Goal: Task Accomplishment & Management: Use online tool/utility

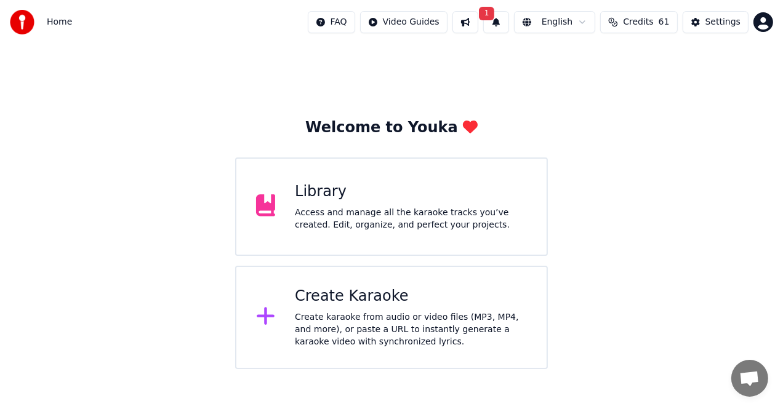
click at [375, 299] on div "Create Karaoke" at bounding box center [411, 297] width 232 height 20
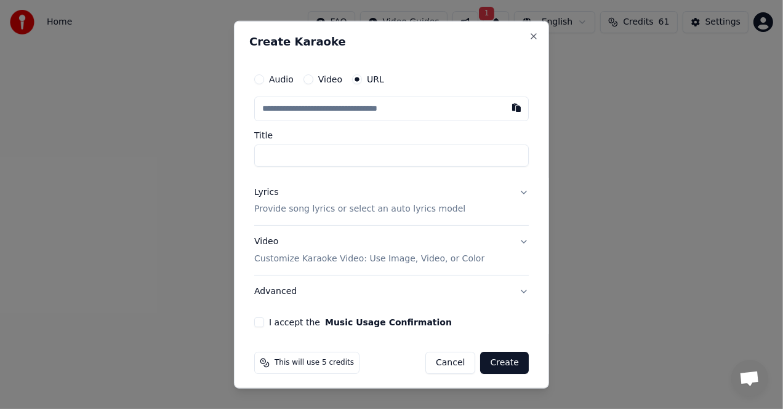
click at [374, 82] on label "URL" at bounding box center [375, 78] width 17 height 9
click at [362, 82] on button "URL" at bounding box center [357, 79] width 10 height 10
click at [375, 96] on input "text" at bounding box center [391, 108] width 274 height 25
click at [378, 102] on input "text" at bounding box center [391, 108] width 274 height 25
click at [509, 108] on button "button" at bounding box center [516, 107] width 25 height 22
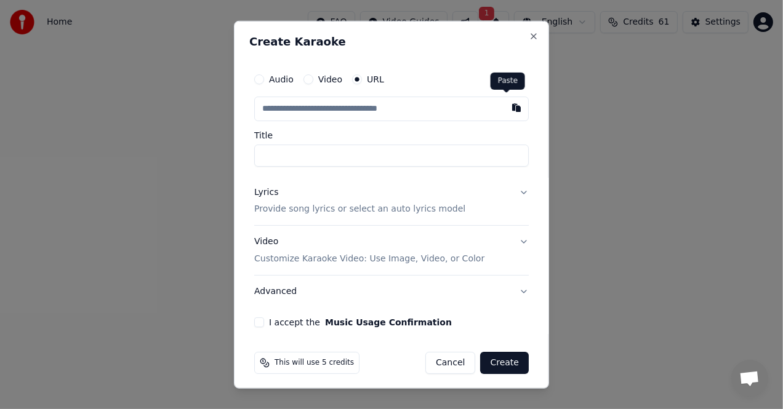
type input "**********"
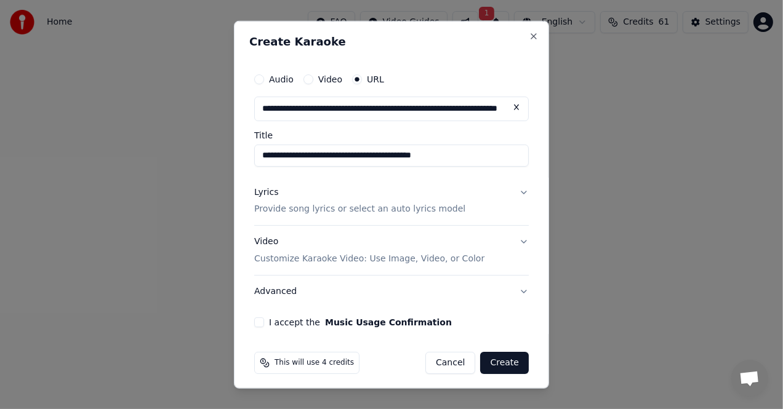
type input "**********"
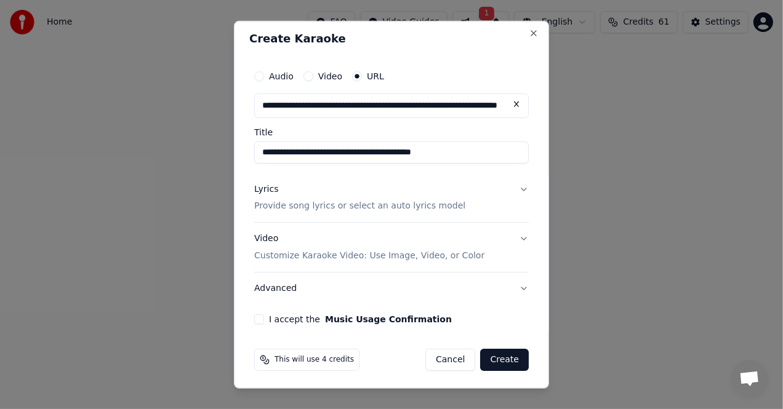
scroll to position [4, 0]
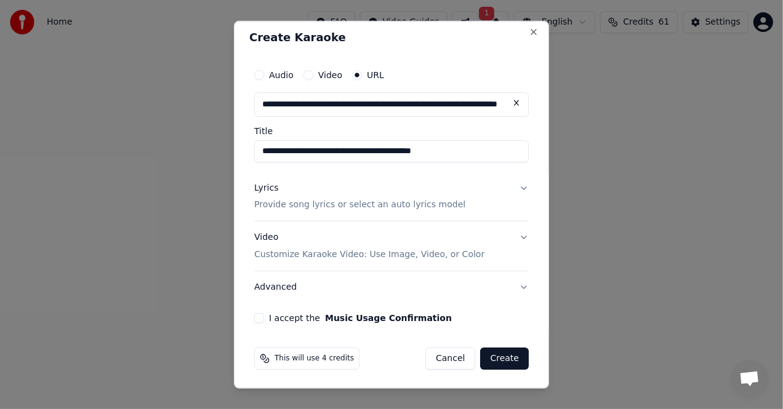
click at [275, 191] on div "Lyrics" at bounding box center [266, 188] width 24 height 12
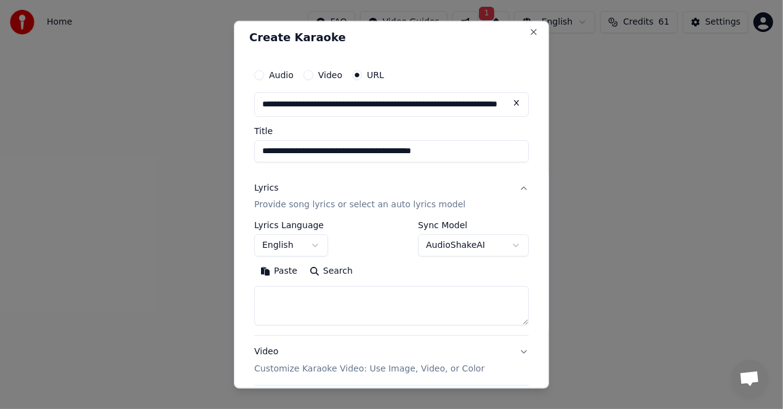
click at [277, 273] on button "Paste" at bounding box center [278, 272] width 49 height 20
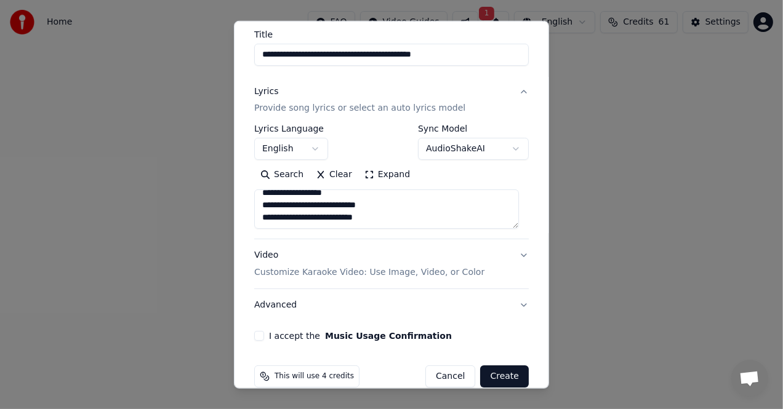
scroll to position [119, 0]
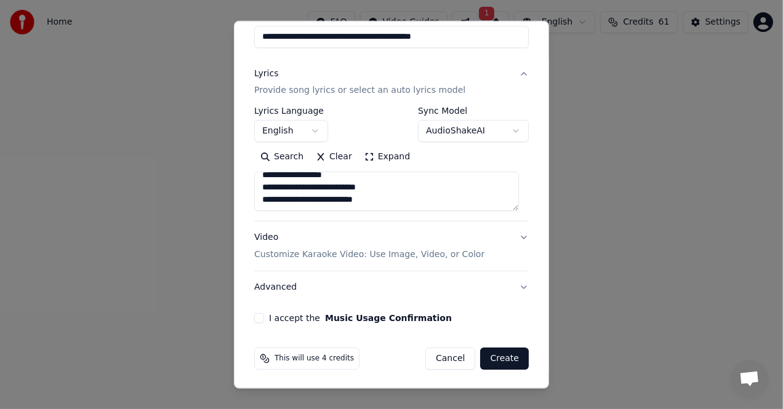
click at [323, 254] on p "Customize Karaoke Video: Use Image, Video, or Color" at bounding box center [369, 255] width 230 height 12
type textarea "**********"
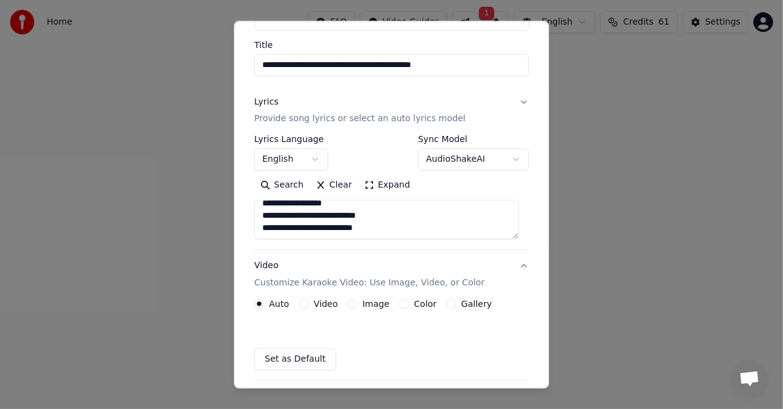
scroll to position [86, 0]
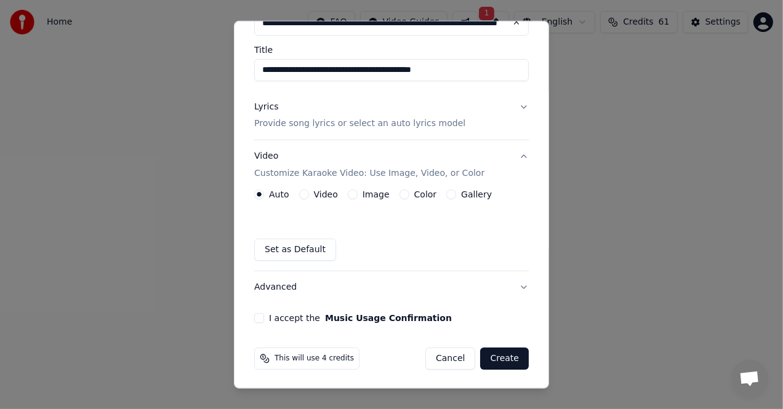
click at [418, 196] on label "Color" at bounding box center [425, 194] width 23 height 9
click at [409, 196] on button "Color" at bounding box center [404, 195] width 10 height 10
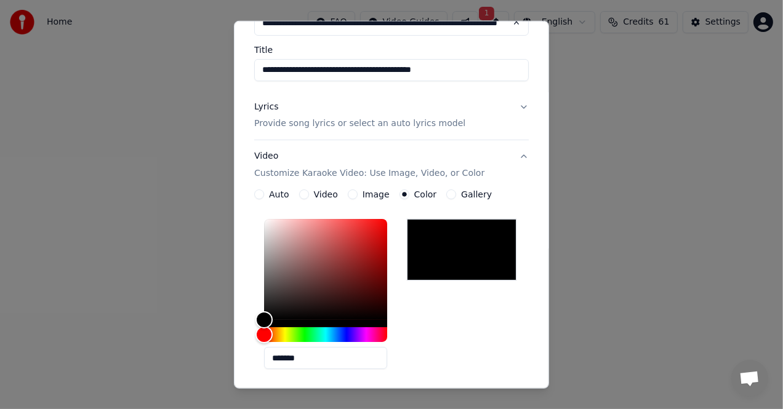
click at [466, 198] on label "Gallery" at bounding box center [476, 194] width 31 height 9
click at [456, 198] on button "Gallery" at bounding box center [451, 195] width 10 height 10
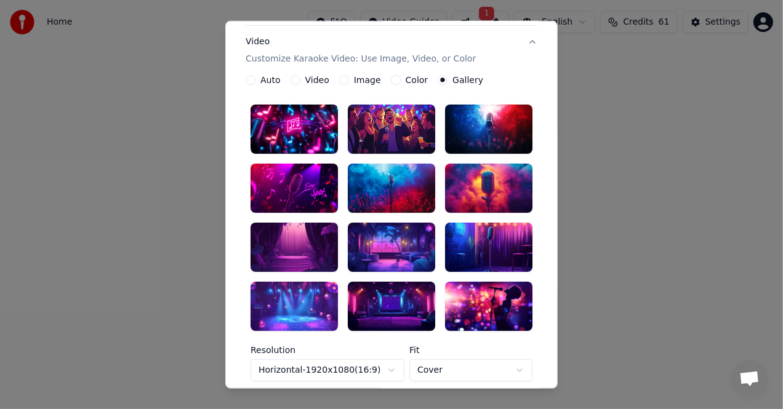
scroll to position [209, 0]
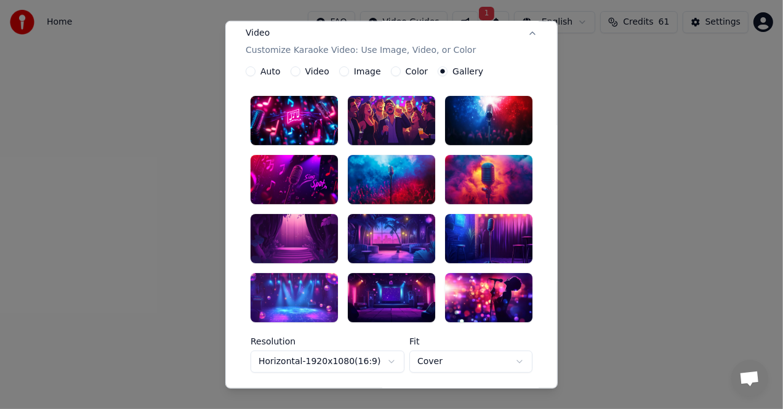
click at [481, 176] on div at bounding box center [488, 179] width 87 height 49
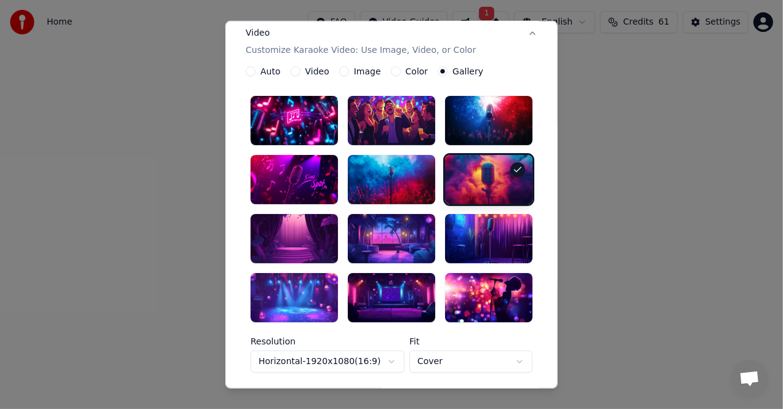
click at [481, 176] on div at bounding box center [488, 179] width 87 height 49
click at [504, 166] on div at bounding box center [488, 179] width 87 height 49
click at [516, 167] on icon at bounding box center [518, 170] width 10 height 10
click at [268, 71] on label "Auto" at bounding box center [270, 71] width 20 height 9
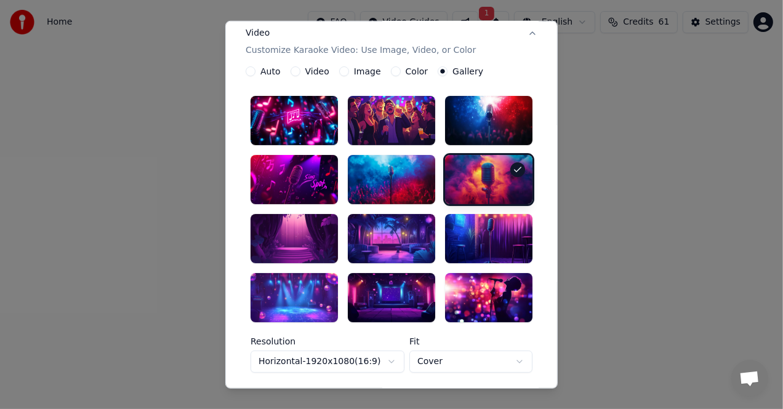
click at [255, 71] on button "Auto" at bounding box center [251, 71] width 10 height 10
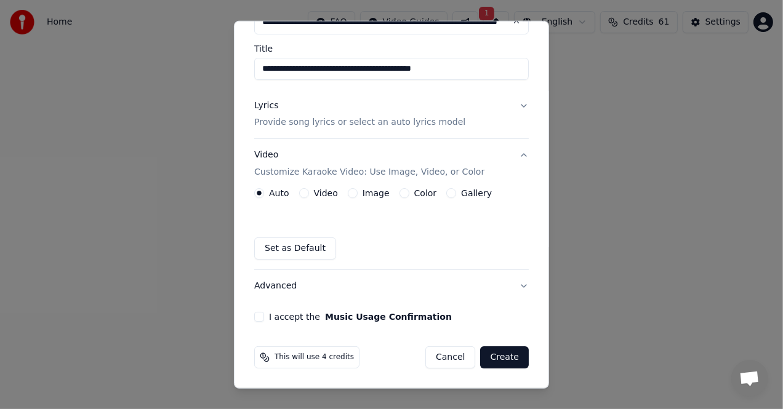
scroll to position [86, 0]
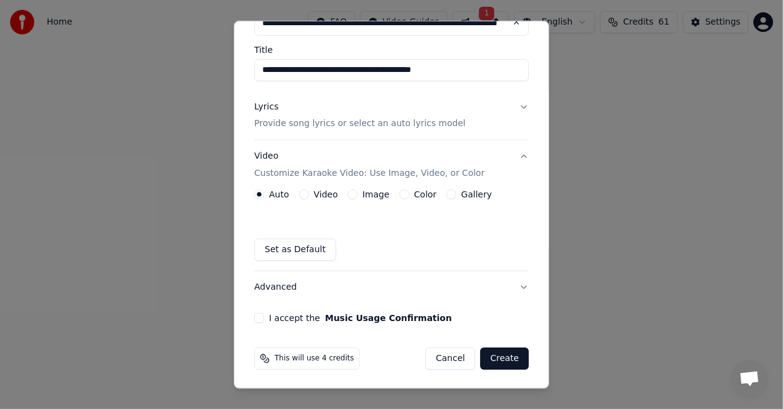
click at [324, 194] on label "Video" at bounding box center [326, 194] width 24 height 9
click at [309, 194] on button "Video" at bounding box center [304, 195] width 10 height 10
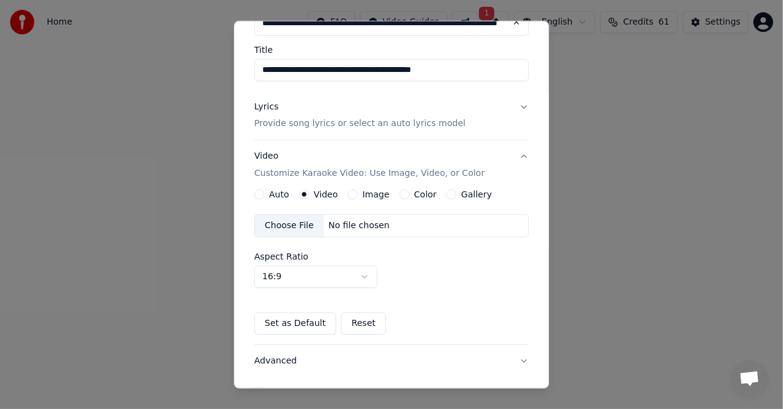
click at [374, 194] on label "Image" at bounding box center [375, 194] width 27 height 9
click at [358, 194] on button "Image" at bounding box center [353, 195] width 10 height 10
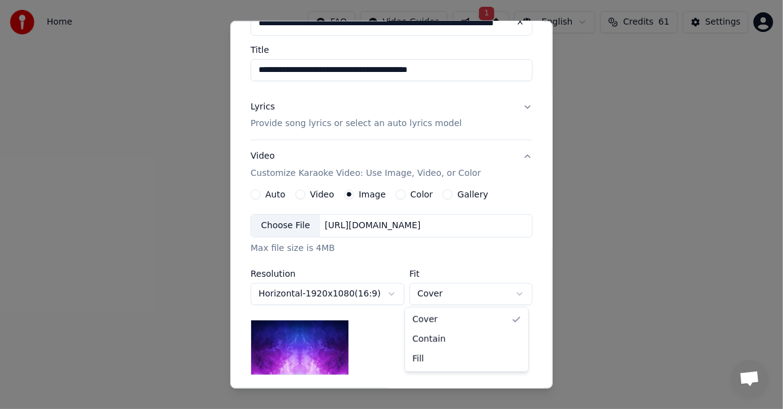
click at [516, 295] on body "**********" at bounding box center [391, 184] width 783 height 369
click at [518, 296] on body "**********" at bounding box center [391, 184] width 783 height 369
select select "****"
click at [513, 295] on body "**********" at bounding box center [391, 184] width 783 height 369
click at [388, 294] on body "**********" at bounding box center [391, 184] width 783 height 369
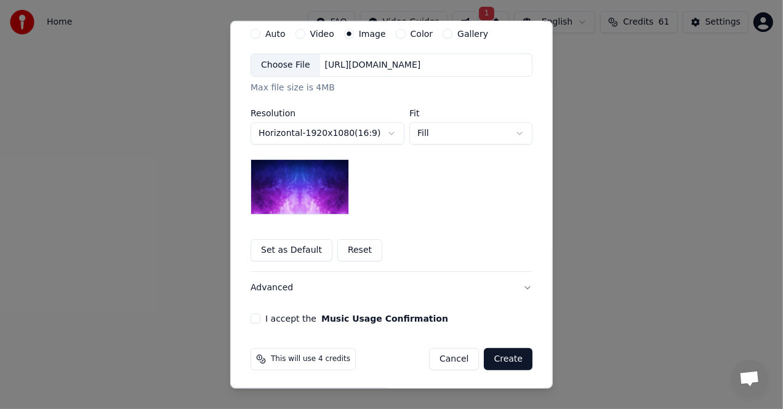
scroll to position [185, 0]
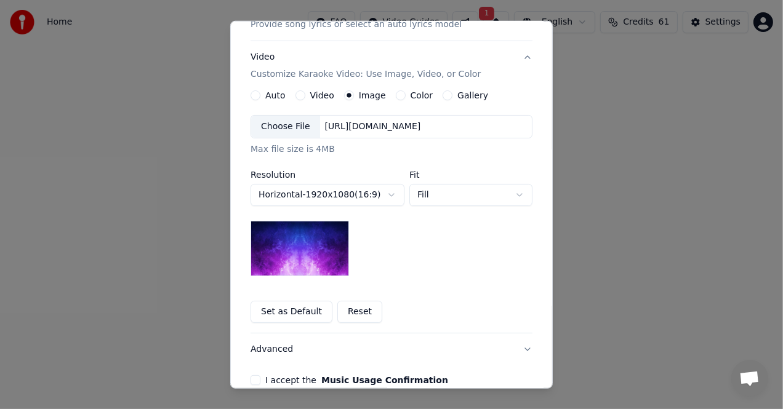
click at [346, 312] on button "Reset" at bounding box center [359, 312] width 45 height 22
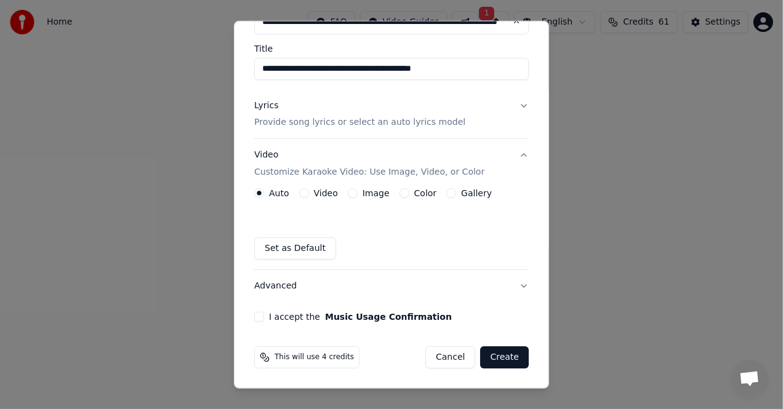
scroll to position [86, 0]
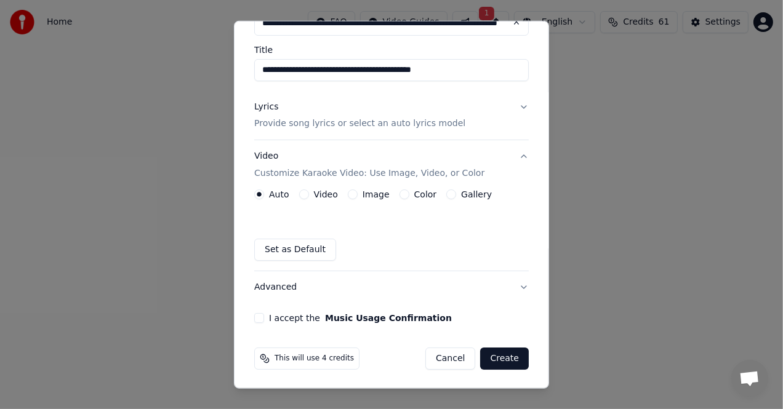
click at [374, 195] on label "Image" at bounding box center [375, 194] width 27 height 9
click at [358, 195] on button "Image" at bounding box center [353, 195] width 10 height 10
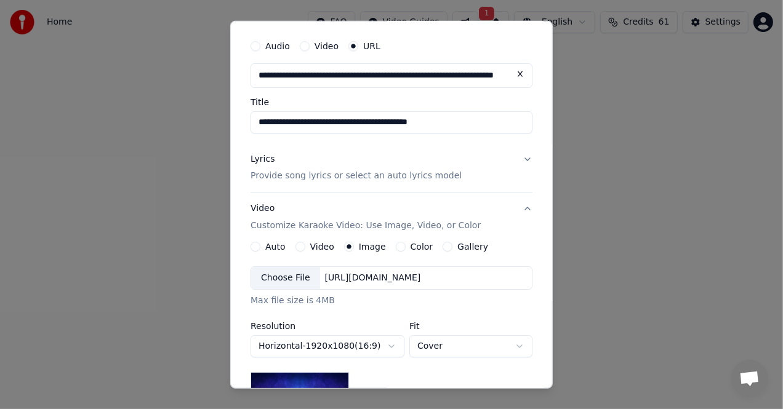
scroll to position [0, 0]
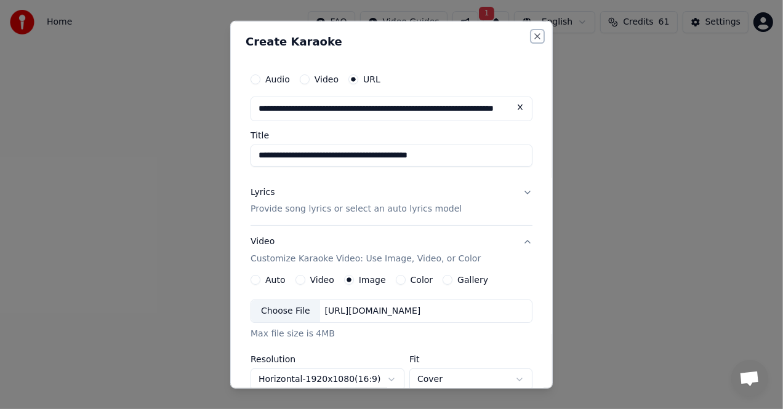
click at [535, 34] on button "Close" at bounding box center [537, 36] width 10 height 10
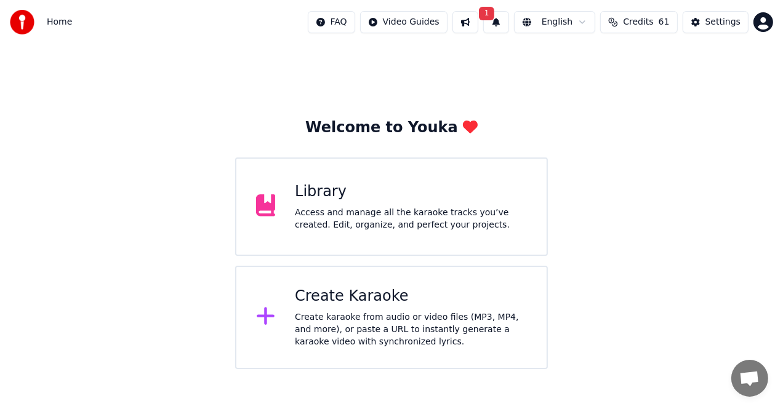
click at [370, 300] on div "Create Karaoke" at bounding box center [411, 297] width 232 height 20
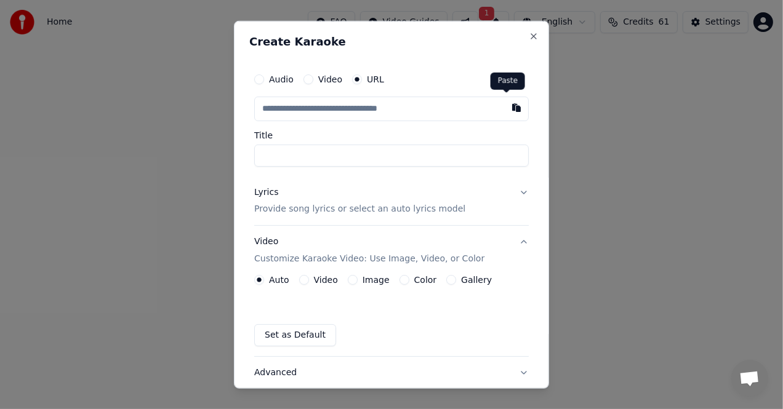
click at [504, 111] on button "button" at bounding box center [516, 107] width 25 height 22
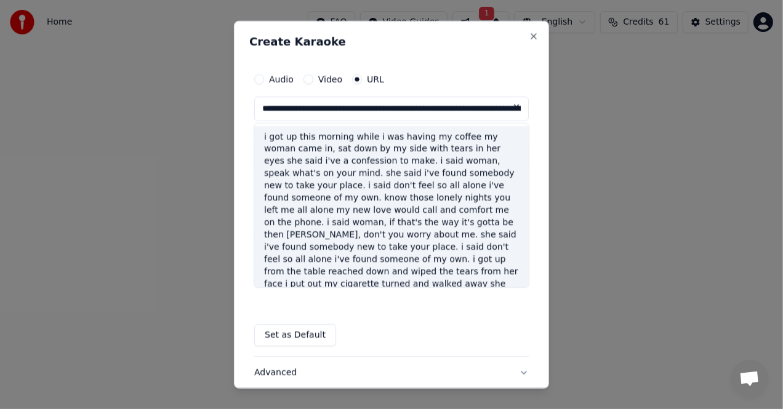
type input "**********"
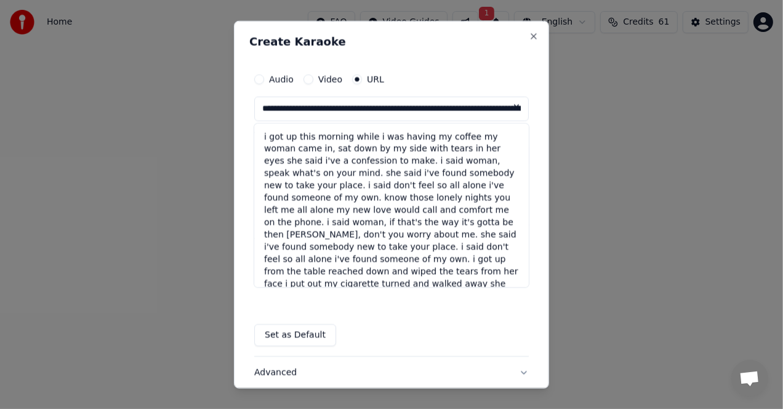
click at [509, 108] on button at bounding box center [516, 107] width 25 height 22
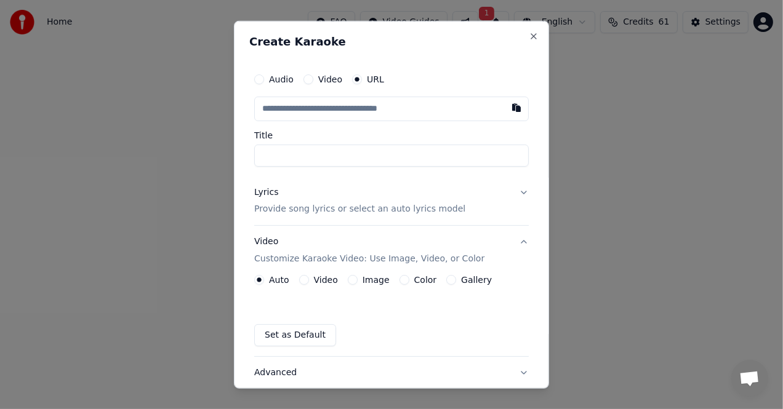
click at [340, 198] on div "Lyrics Provide song lyrics or select an auto lyrics model" at bounding box center [359, 201] width 211 height 30
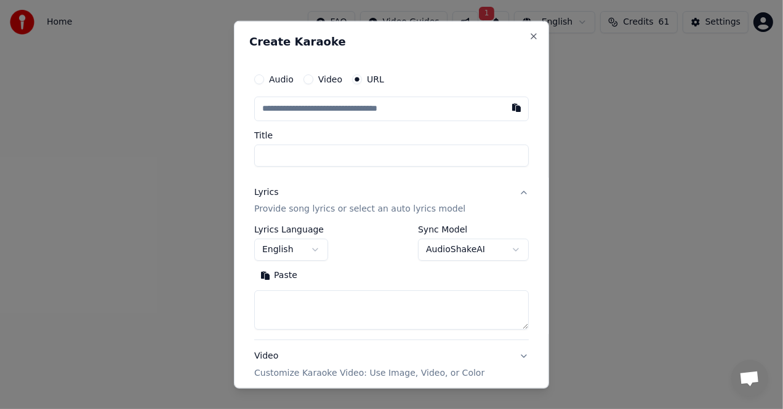
click at [264, 273] on button "Paste" at bounding box center [278, 276] width 49 height 20
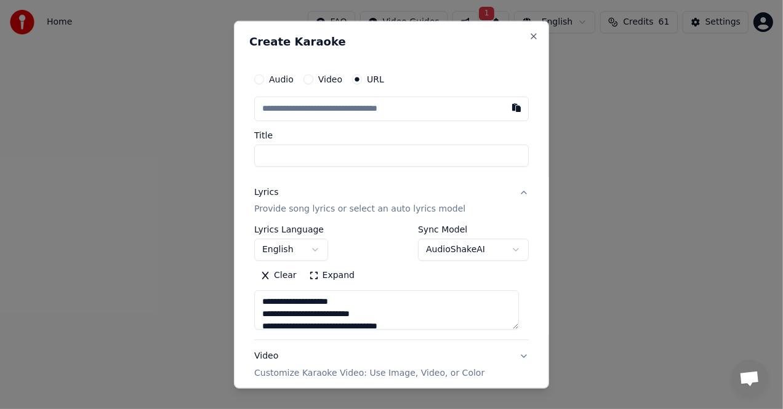
type textarea "**********"
click at [504, 108] on button "button" at bounding box center [516, 107] width 25 height 22
type input "**********"
type textarea "**********"
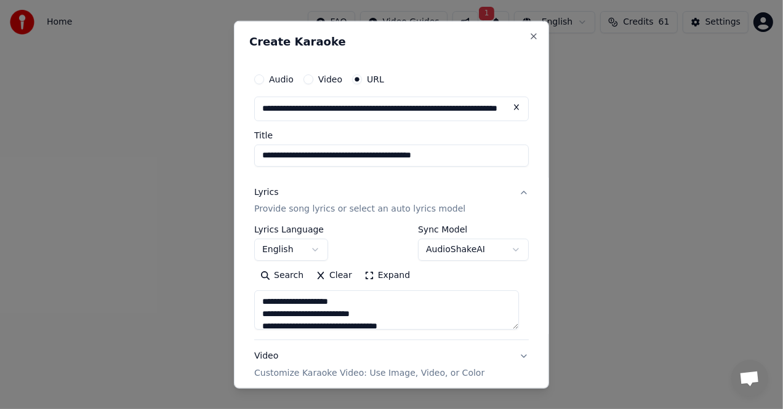
type input "**********"
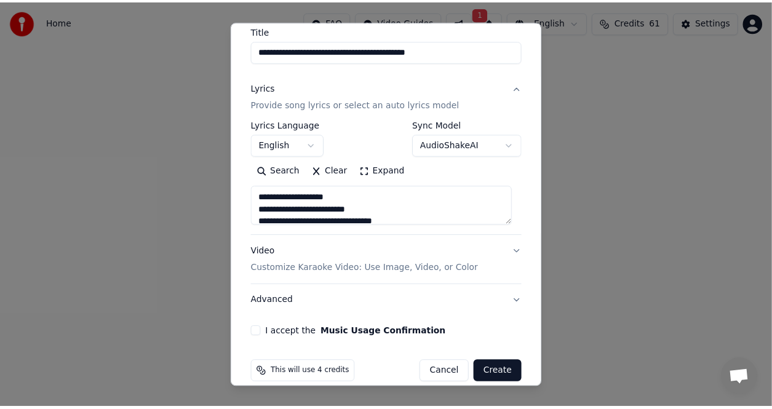
scroll to position [119, 0]
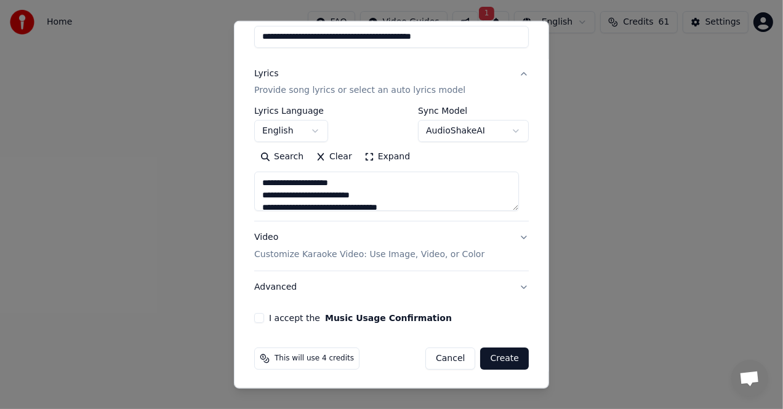
click at [257, 318] on button "I accept the Music Usage Confirmation" at bounding box center [259, 318] width 10 height 10
click at [499, 361] on button "Create" at bounding box center [504, 359] width 49 height 22
type textarea "**********"
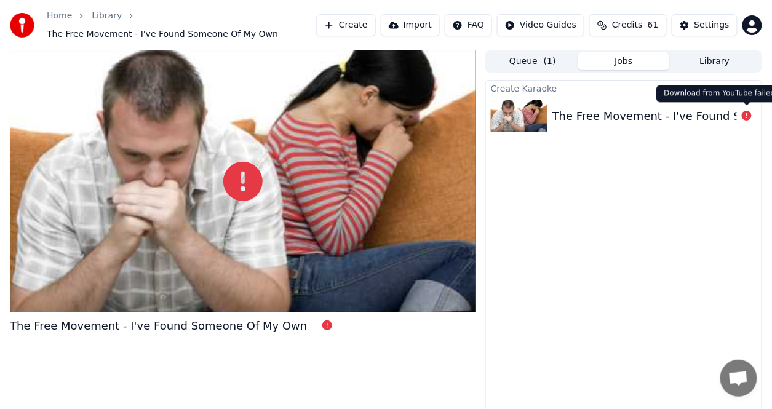
click at [745, 117] on icon at bounding box center [747, 116] width 10 height 10
click at [747, 111] on button at bounding box center [747, 116] width 10 height 15
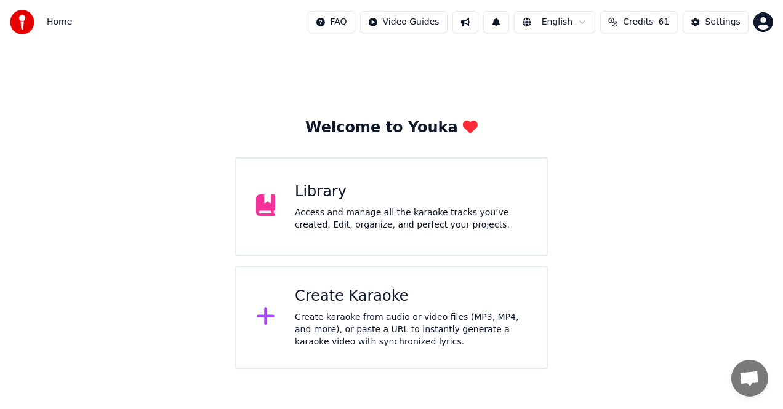
click at [407, 302] on div "Create Karaoke" at bounding box center [411, 297] width 232 height 20
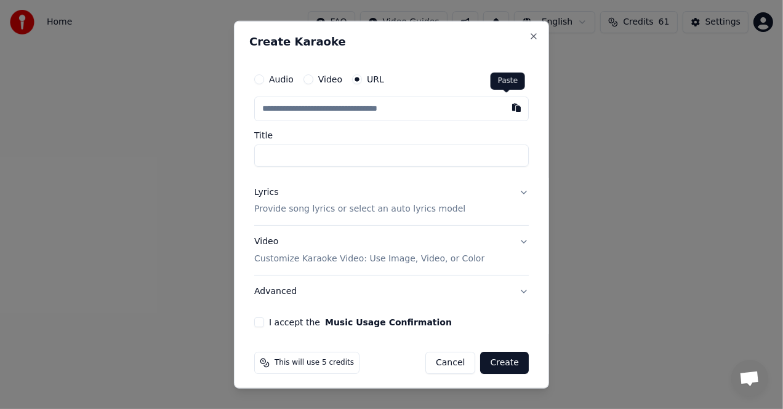
click at [506, 106] on button "button" at bounding box center [516, 107] width 25 height 22
type input "**********"
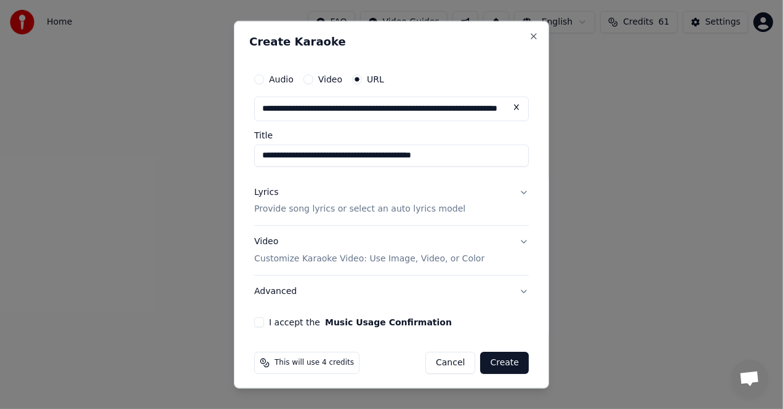
type input "**********"
click at [329, 210] on p "Provide song lyrics or select an auto lyrics model" at bounding box center [359, 209] width 211 height 12
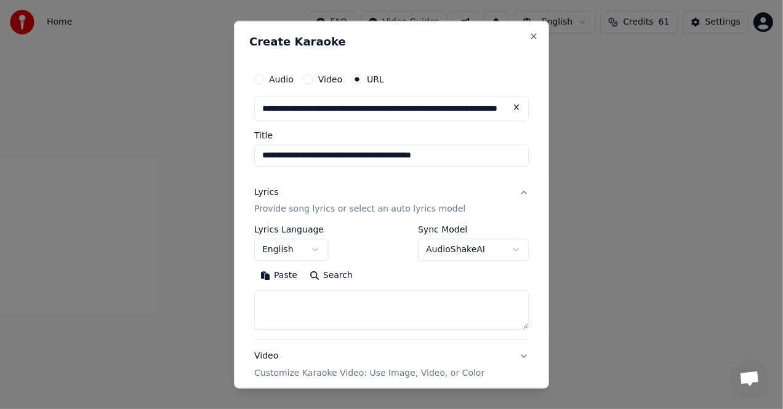
click at [282, 274] on button "Paste" at bounding box center [278, 276] width 49 height 20
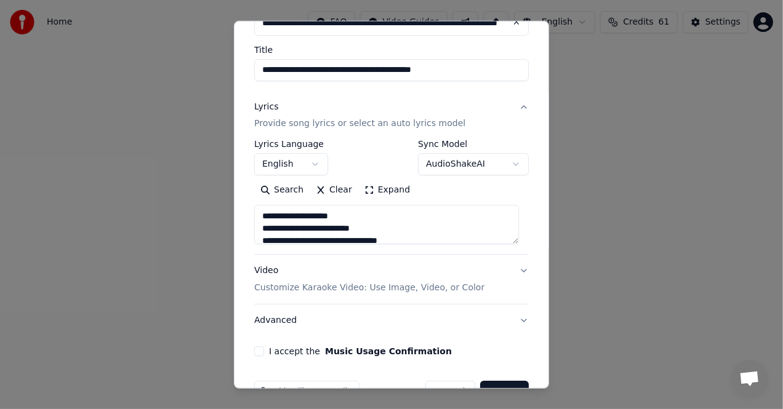
scroll to position [119, 0]
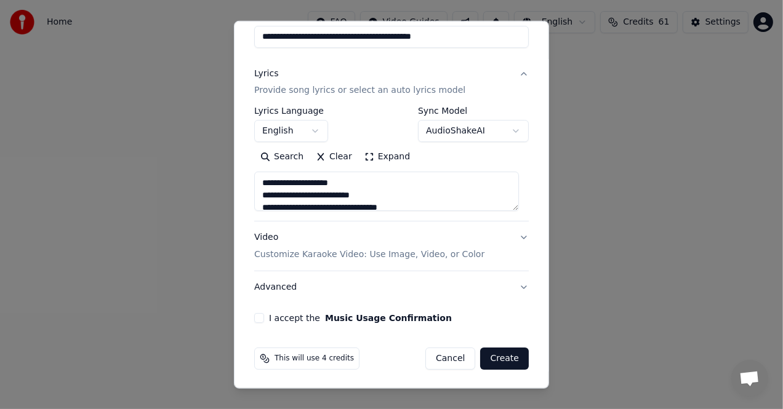
click at [262, 316] on button "I accept the Music Usage Confirmation" at bounding box center [259, 318] width 10 height 10
click at [332, 255] on p "Customize Karaoke Video: Use Image, Video, or Color" at bounding box center [369, 255] width 230 height 12
type textarea "**********"
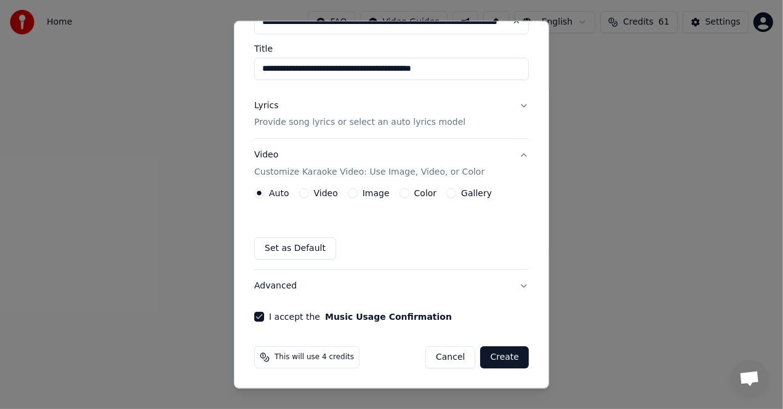
scroll to position [86, 0]
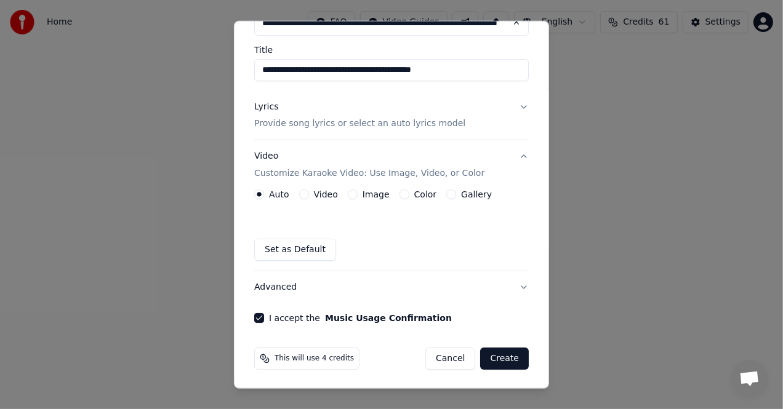
click at [492, 356] on button "Create" at bounding box center [504, 359] width 49 height 22
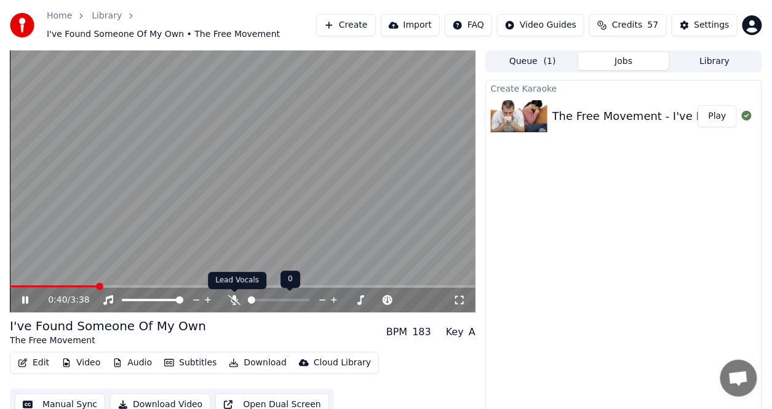
click at [231, 296] on icon at bounding box center [234, 300] width 12 height 10
click at [102, 287] on span at bounding box center [56, 287] width 92 height 2
click at [10, 286] on span at bounding box center [10, 287] width 0 height 2
click at [23, 299] on icon at bounding box center [25, 300] width 6 height 7
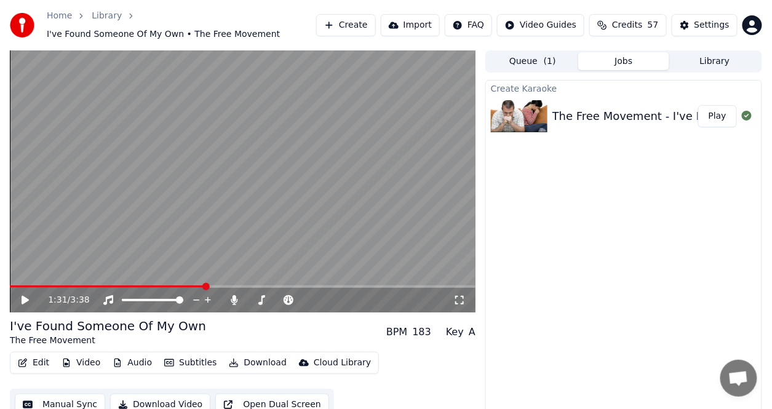
click at [43, 363] on button "Edit" at bounding box center [33, 362] width 41 height 17
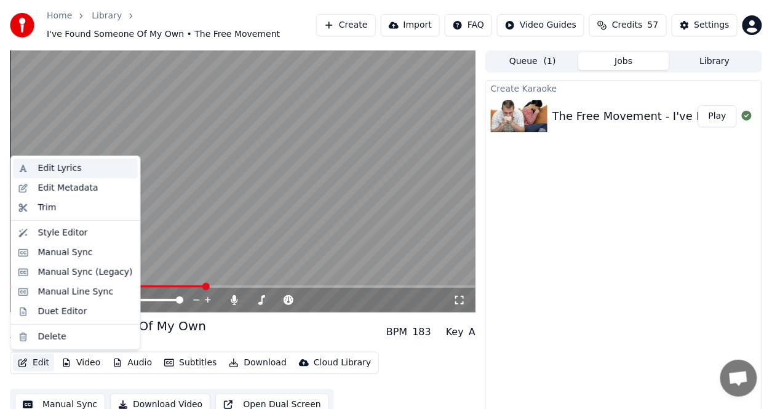
click at [49, 169] on div "Edit Lyrics" at bounding box center [60, 168] width 44 height 12
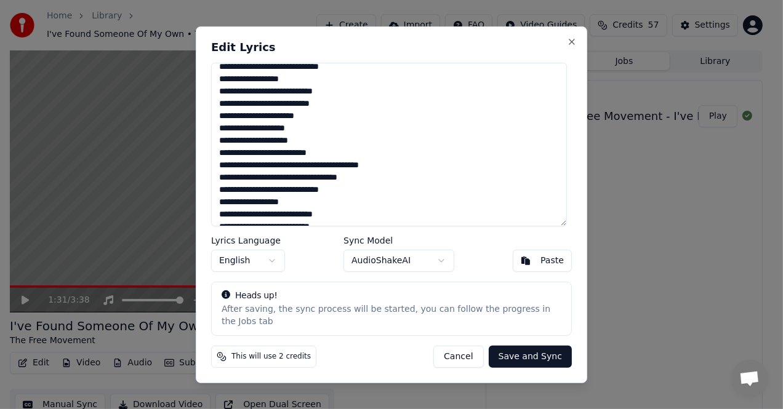
scroll to position [62, 0]
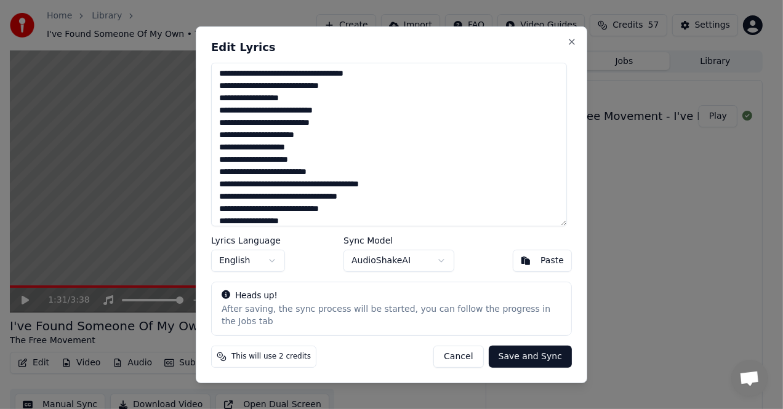
click at [223, 167] on textarea "**********" at bounding box center [389, 144] width 356 height 164
type textarea "**********"
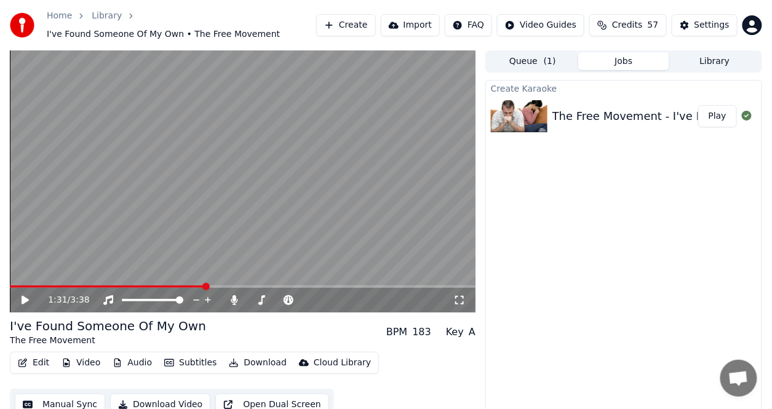
click at [23, 302] on icon at bounding box center [25, 300] width 7 height 9
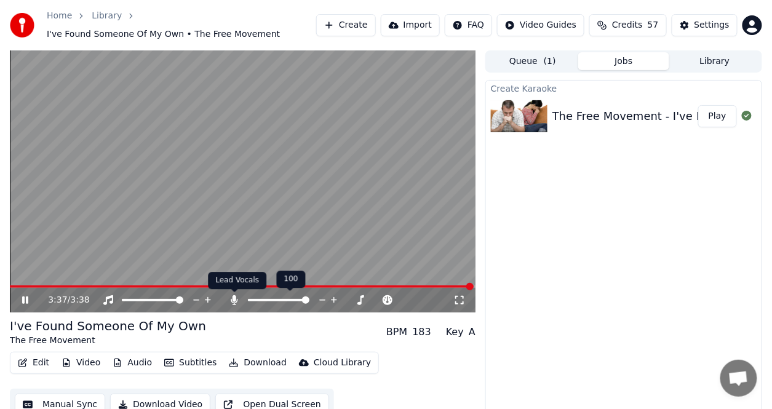
click at [233, 300] on icon at bounding box center [234, 300] width 7 height 10
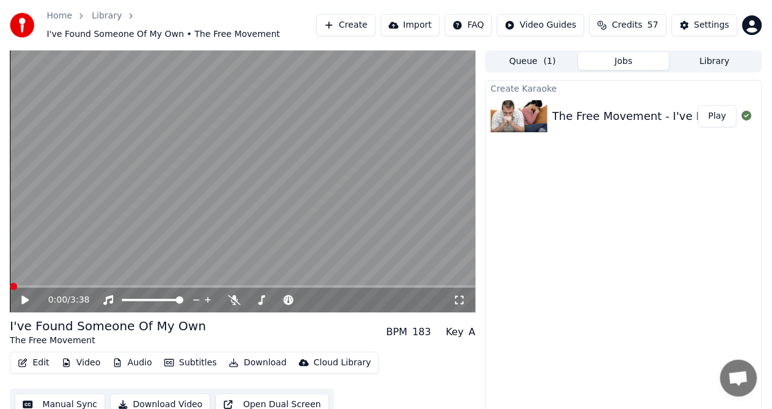
click at [10, 283] on span at bounding box center [13, 286] width 7 height 7
click at [28, 298] on icon at bounding box center [34, 300] width 28 height 10
click at [38, 359] on button "Edit" at bounding box center [33, 362] width 41 height 17
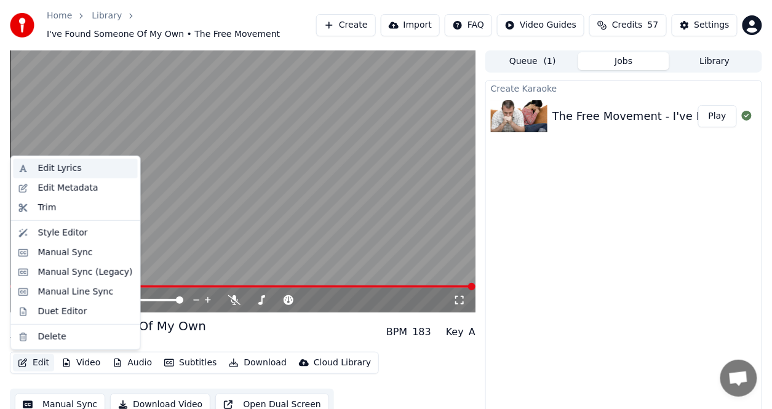
click at [60, 161] on div "Edit Lyrics" at bounding box center [76, 169] width 124 height 20
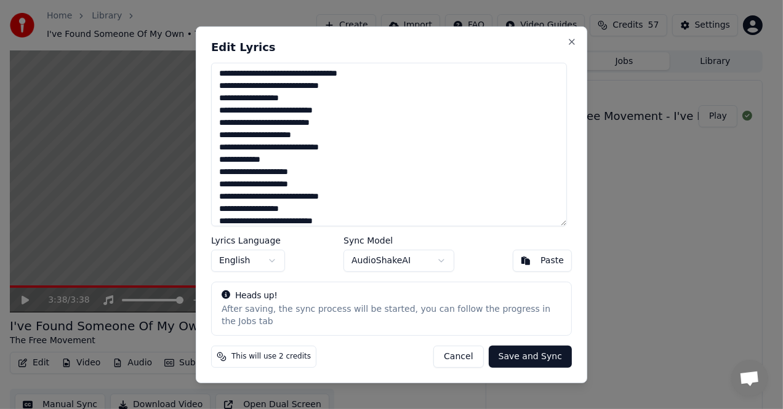
scroll to position [204, 0]
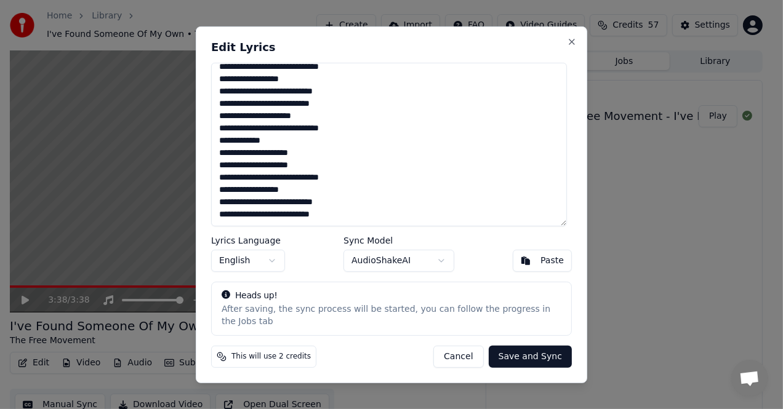
click at [222, 140] on textarea "**********" at bounding box center [389, 144] width 356 height 164
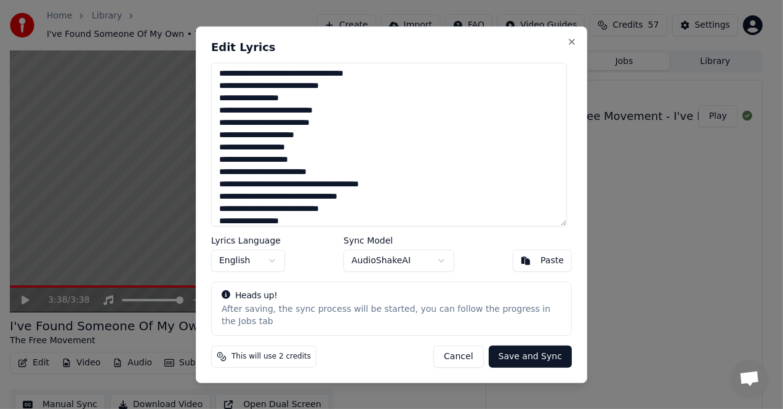
scroll to position [123, 0]
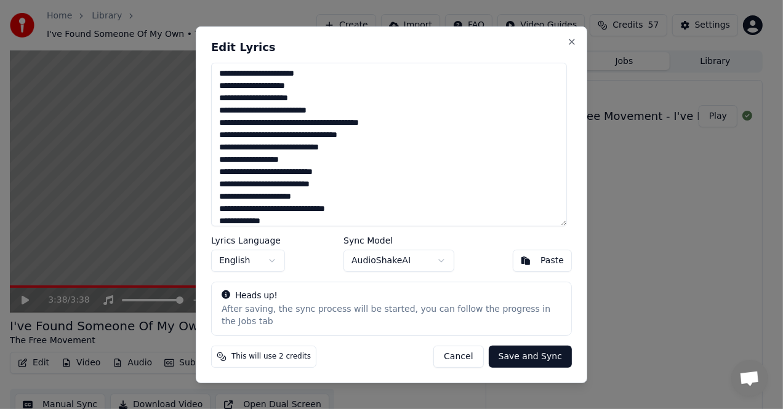
drag, startPoint x: 329, startPoint y: 38, endPoint x: 393, endPoint y: 49, distance: 65.7
click at [393, 49] on div "**********" at bounding box center [391, 204] width 391 height 357
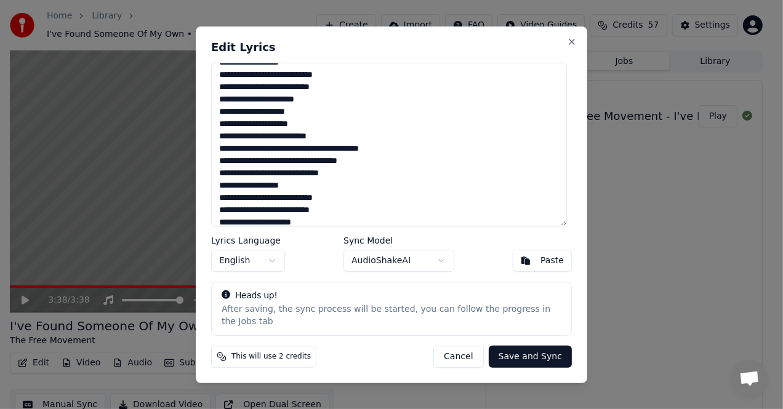
scroll to position [81, 0]
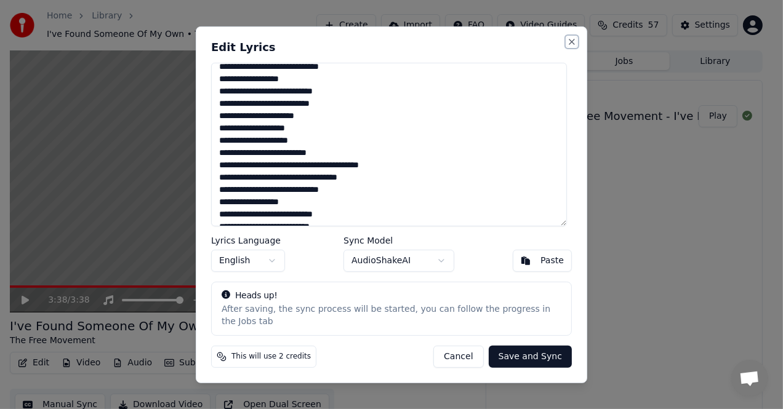
click at [567, 46] on button "Close" at bounding box center [572, 41] width 10 height 10
type textarea "**********"
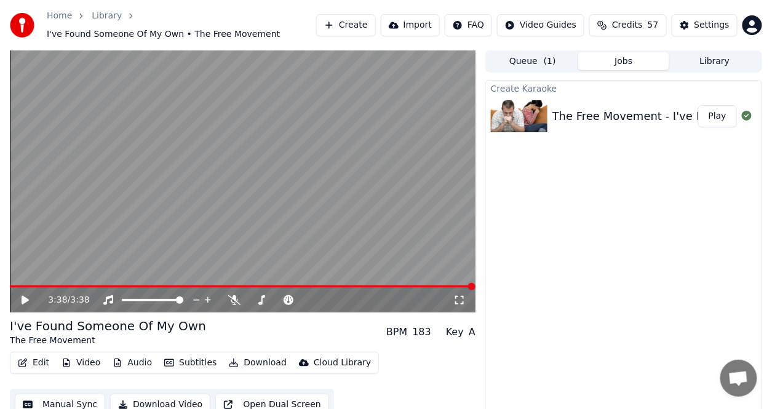
click at [160, 289] on div "3:38 / 3:38" at bounding box center [243, 300] width 466 height 25
click at [177, 284] on video at bounding box center [243, 181] width 466 height 262
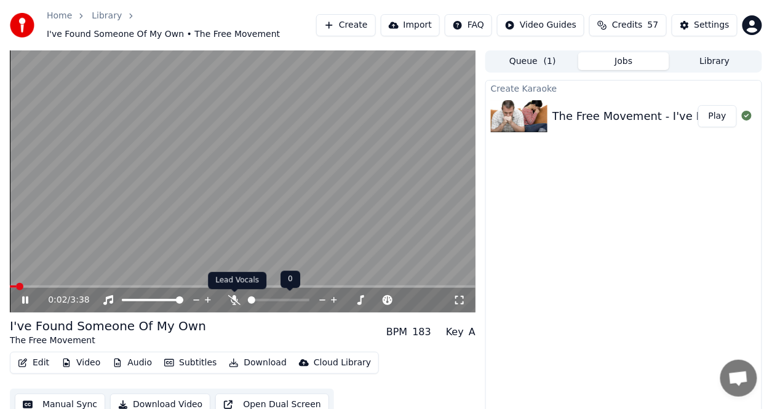
click at [232, 300] on icon at bounding box center [234, 300] width 12 height 10
click at [231, 296] on icon at bounding box center [234, 300] width 12 height 10
click at [233, 298] on icon at bounding box center [234, 300] width 12 height 10
click at [148, 286] on span at bounding box center [243, 287] width 466 height 2
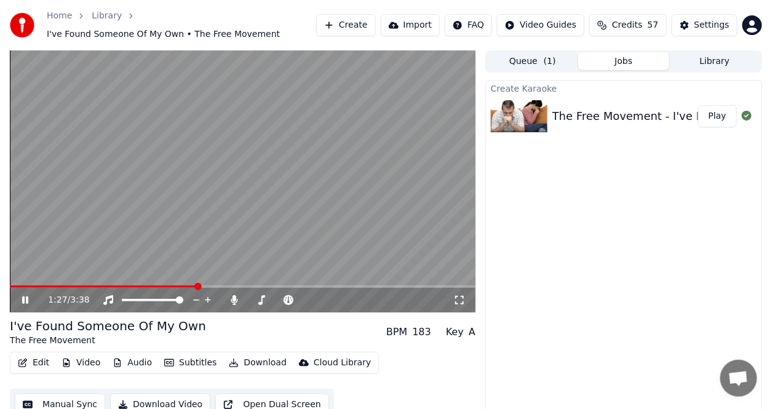
click at [43, 366] on button "Edit" at bounding box center [33, 362] width 41 height 17
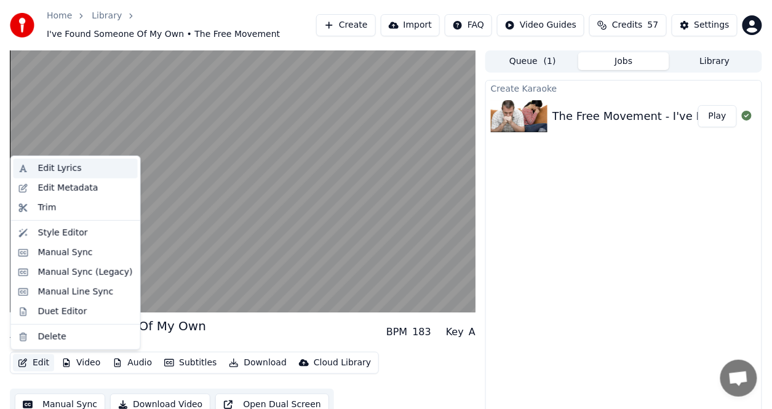
click at [71, 173] on div "Edit Lyrics" at bounding box center [60, 168] width 44 height 12
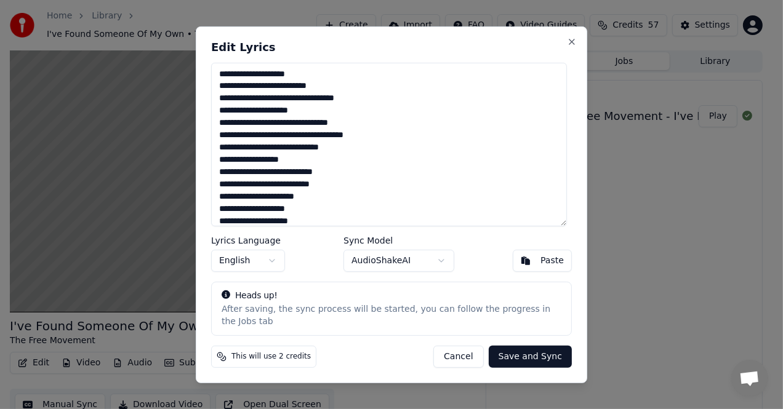
scroll to position [62, 0]
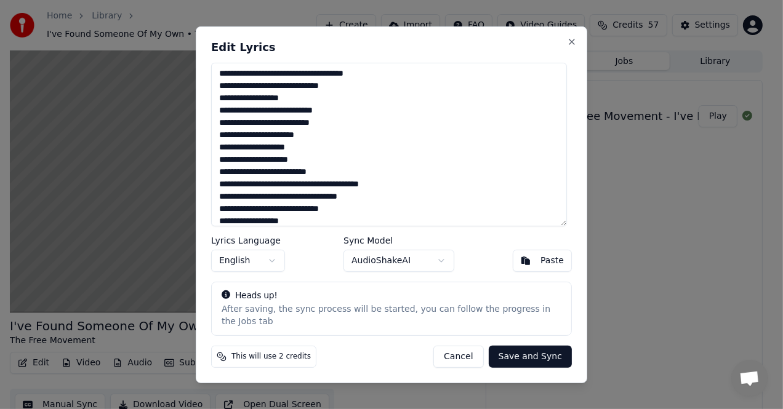
click at [224, 167] on textarea "**********" at bounding box center [389, 144] width 356 height 164
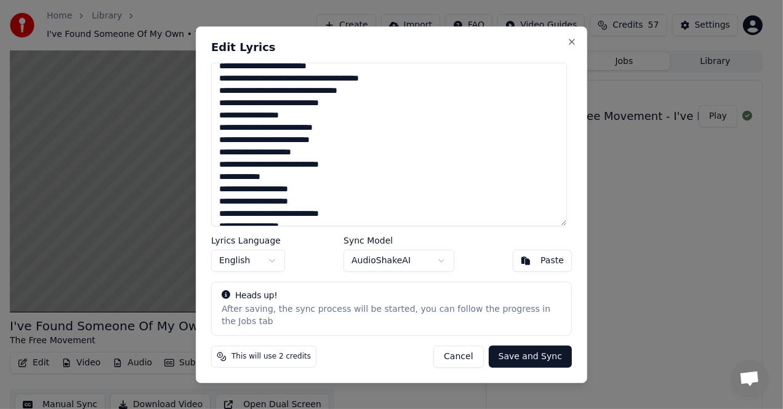
scroll to position [185, 0]
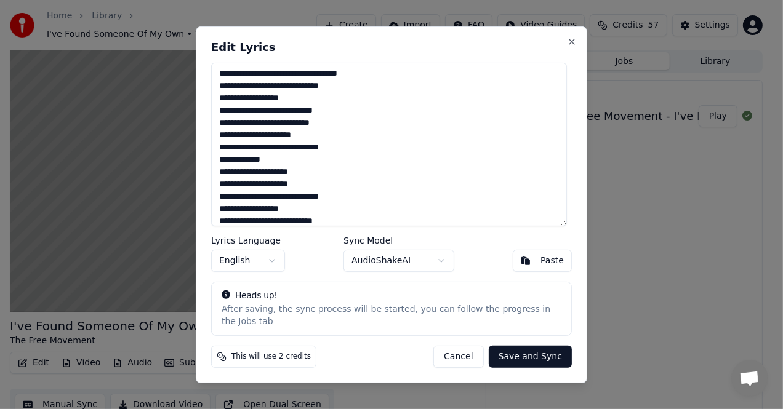
click at [222, 153] on textarea "**********" at bounding box center [389, 144] width 356 height 164
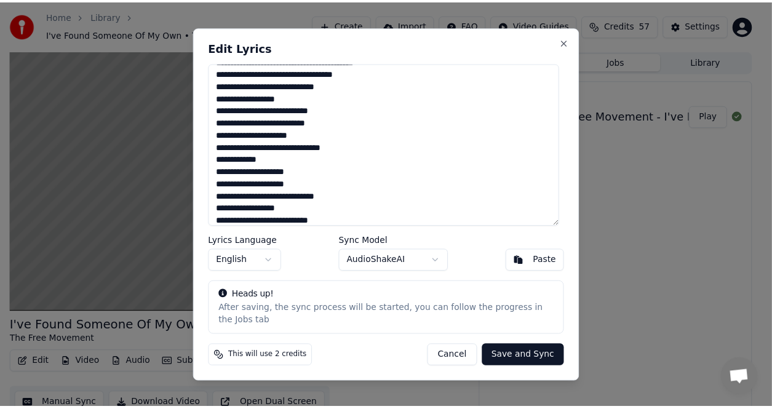
scroll to position [204, 0]
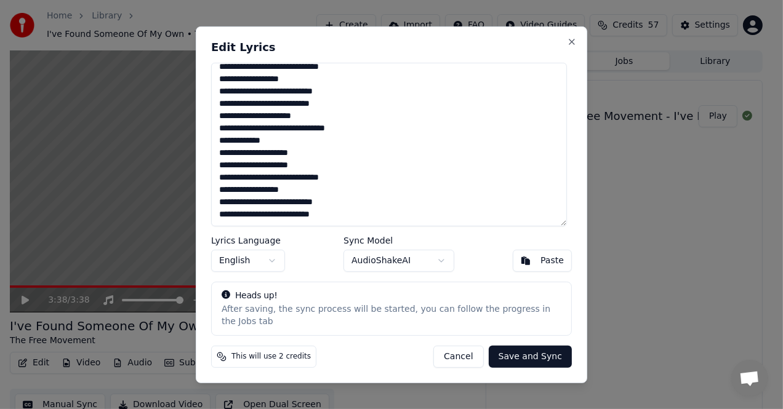
type textarea "**********"
click at [526, 348] on button "Save and Sync" at bounding box center [530, 357] width 83 height 22
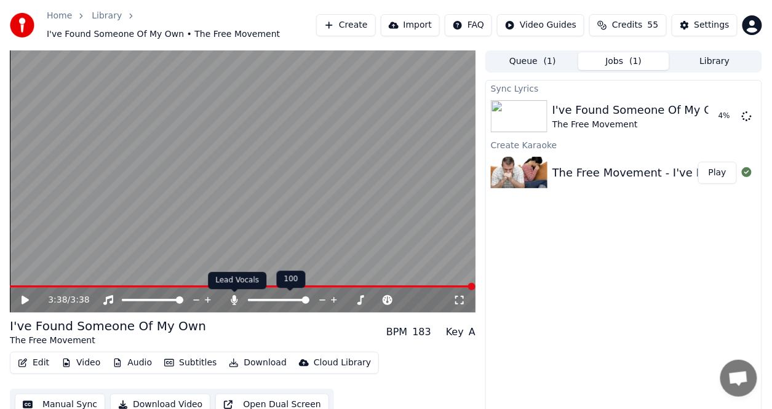
click at [233, 301] on icon at bounding box center [234, 300] width 7 height 10
click at [234, 303] on icon at bounding box center [234, 300] width 12 height 10
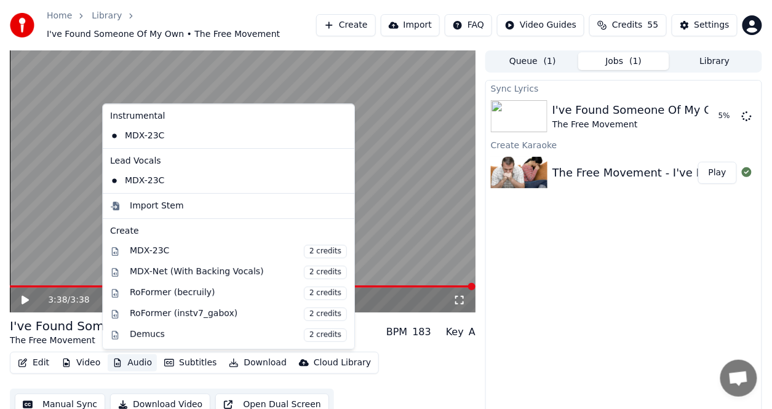
click at [138, 364] on button "Audio" at bounding box center [132, 362] width 49 height 17
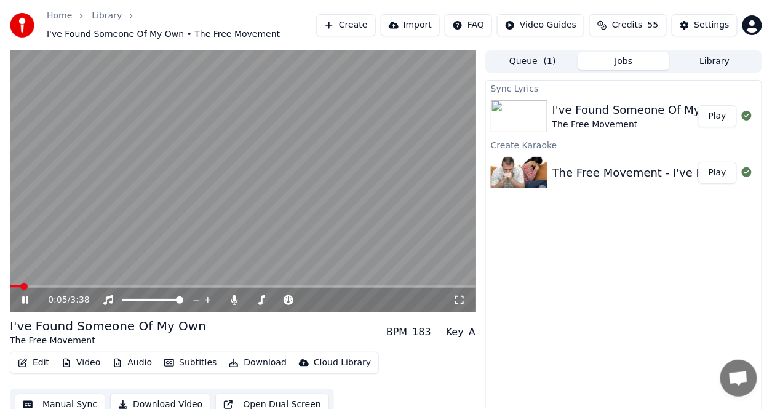
click at [410, 266] on video at bounding box center [243, 181] width 466 height 262
click at [411, 266] on video at bounding box center [243, 181] width 466 height 262
click at [218, 288] on div "3:33 / 3:38" at bounding box center [243, 300] width 466 height 25
click at [218, 286] on span at bounding box center [239, 287] width 458 height 2
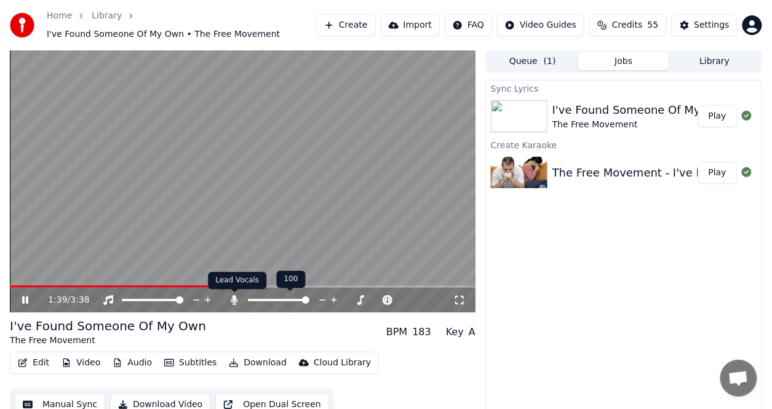
click at [236, 300] on icon at bounding box center [234, 300] width 7 height 10
click at [219, 282] on video at bounding box center [243, 181] width 466 height 262
click at [219, 284] on video at bounding box center [243, 181] width 466 height 262
click at [218, 286] on span at bounding box center [143, 287] width 266 height 2
click at [224, 282] on video at bounding box center [243, 181] width 466 height 262
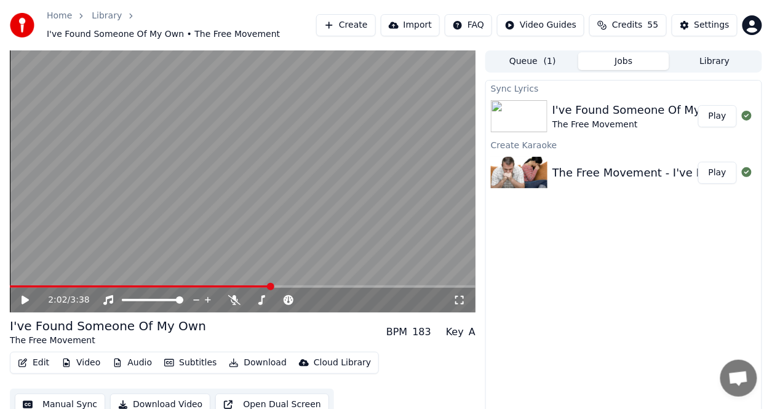
click at [225, 284] on video at bounding box center [243, 181] width 466 height 262
click at [230, 286] on span at bounding box center [141, 287] width 263 height 2
click at [230, 284] on span at bounding box center [229, 286] width 7 height 7
click at [254, 286] on span at bounding box center [132, 287] width 244 height 2
click at [236, 282] on video at bounding box center [243, 181] width 466 height 262
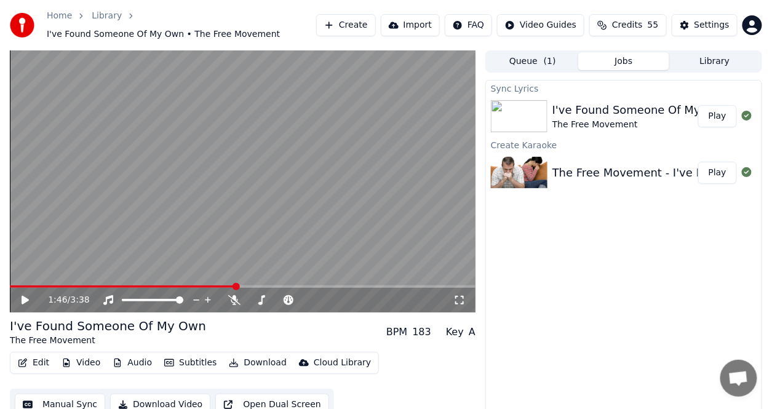
click at [235, 286] on span at bounding box center [123, 287] width 226 height 2
click at [222, 283] on video at bounding box center [243, 181] width 466 height 262
click at [225, 283] on video at bounding box center [243, 181] width 466 height 262
click at [225, 286] on span at bounding box center [118, 287] width 216 height 2
click at [230, 297] on icon at bounding box center [234, 300] width 12 height 10
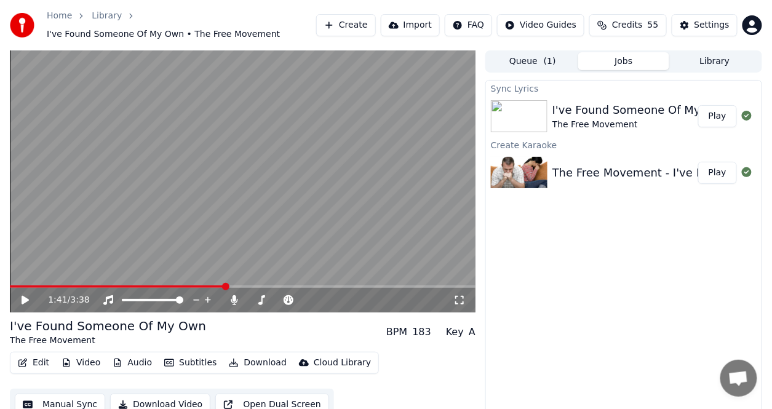
click at [130, 242] on video at bounding box center [243, 181] width 466 height 262
click at [226, 286] on span at bounding box center [147, 287] width 274 height 2
click at [236, 286] on span at bounding box center [137, 287] width 254 height 2
click at [235, 300] on icon at bounding box center [234, 300] width 7 height 10
click at [245, 284] on video at bounding box center [243, 181] width 466 height 262
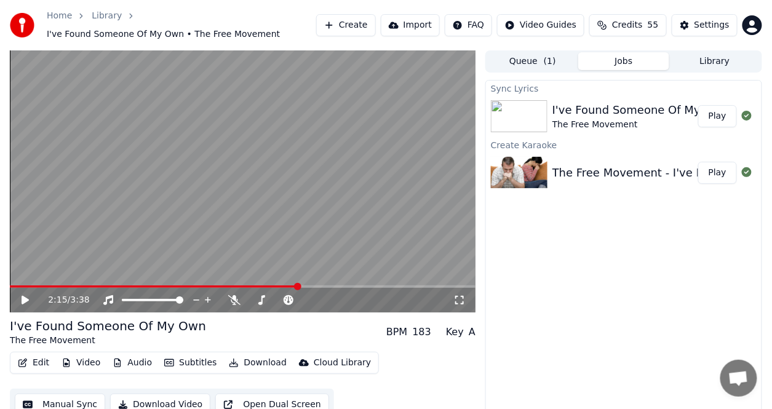
click at [245, 284] on video at bounding box center [243, 181] width 466 height 262
click at [250, 284] on video at bounding box center [243, 181] width 466 height 262
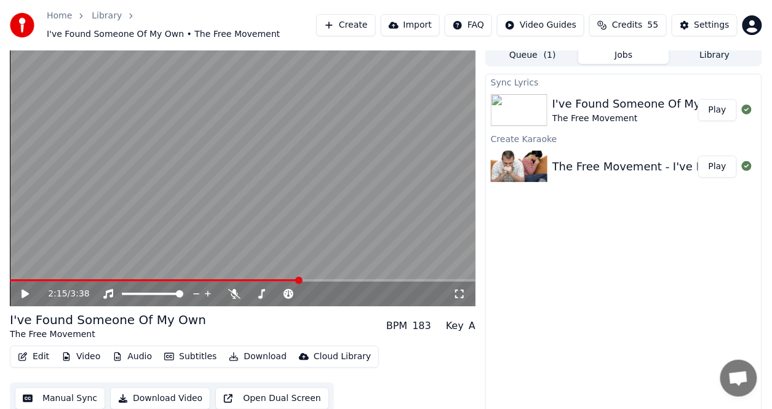
scroll to position [0, 0]
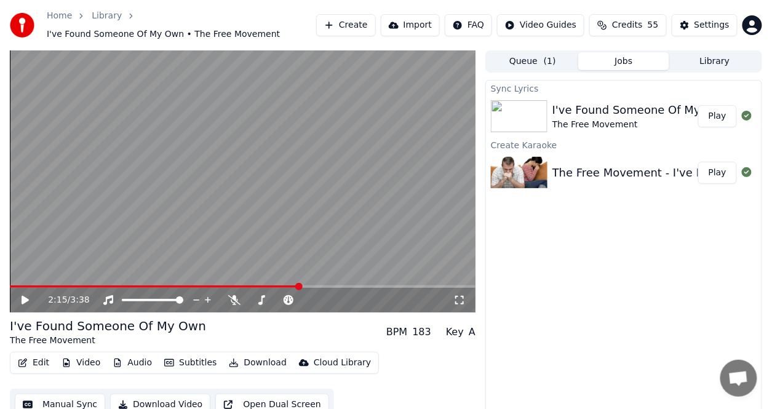
click at [28, 303] on icon at bounding box center [34, 300] width 28 height 10
click at [223, 286] on span at bounding box center [117, 287] width 214 height 2
click at [137, 361] on button "Audio" at bounding box center [132, 362] width 49 height 17
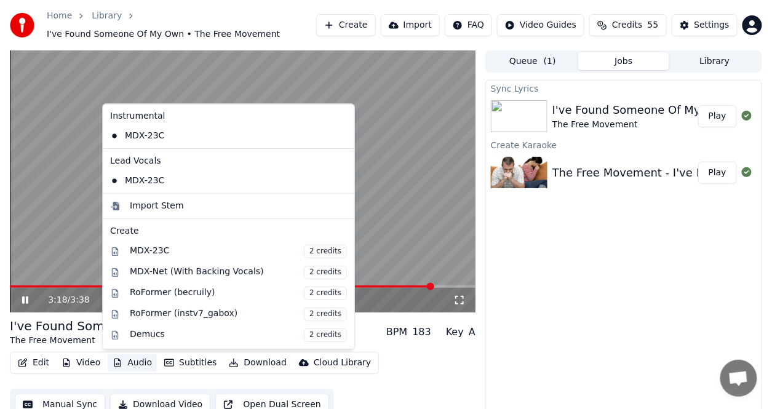
click at [494, 327] on div "Sync Lyrics I've Found Someone Of My Own The Free Movement Play Create Karaoke …" at bounding box center [624, 254] width 277 height 348
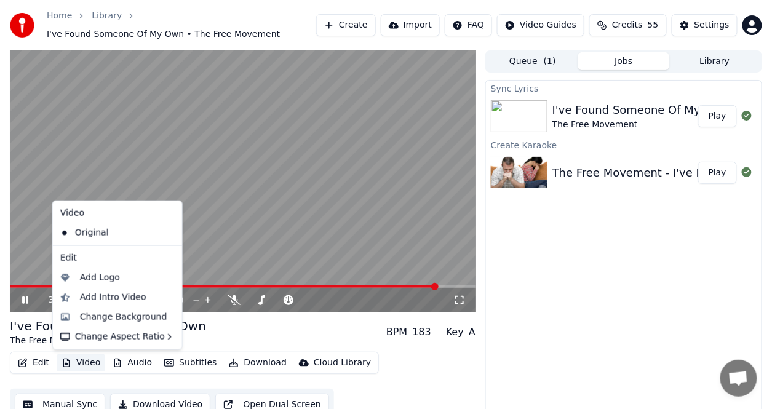
click at [89, 359] on button "Video" at bounding box center [81, 362] width 49 height 17
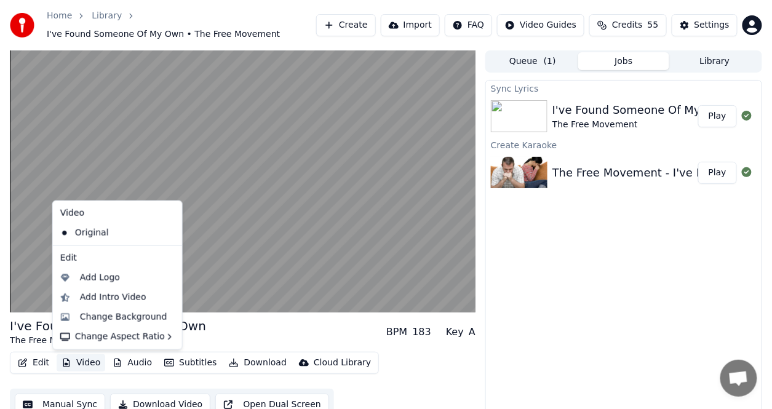
click at [70, 261] on div "Edit" at bounding box center [117, 259] width 124 height 20
click at [112, 318] on div "Change Background" at bounding box center [123, 317] width 87 height 12
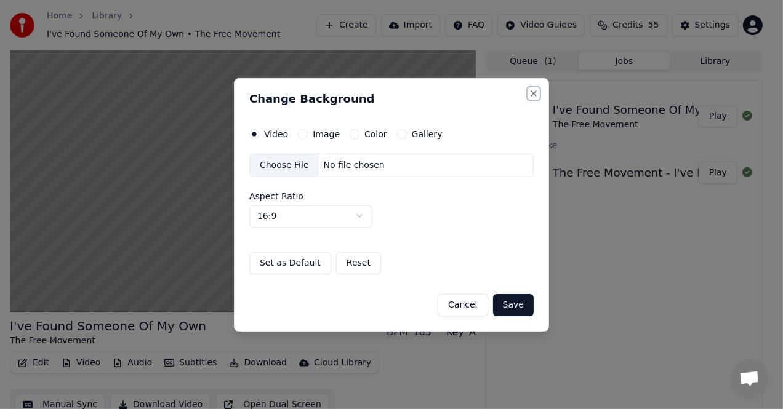
click at [535, 92] on button "Close" at bounding box center [534, 94] width 10 height 10
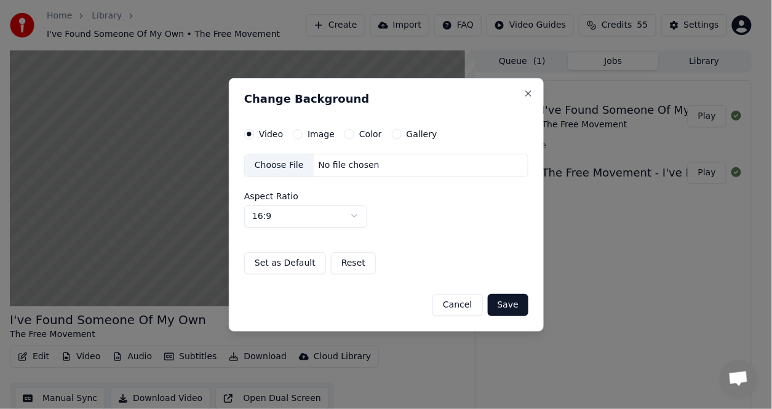
click at [535, 92] on div "Change Background Video Image Color Gallery Choose File No file chosen Aspect R…" at bounding box center [386, 205] width 315 height 254
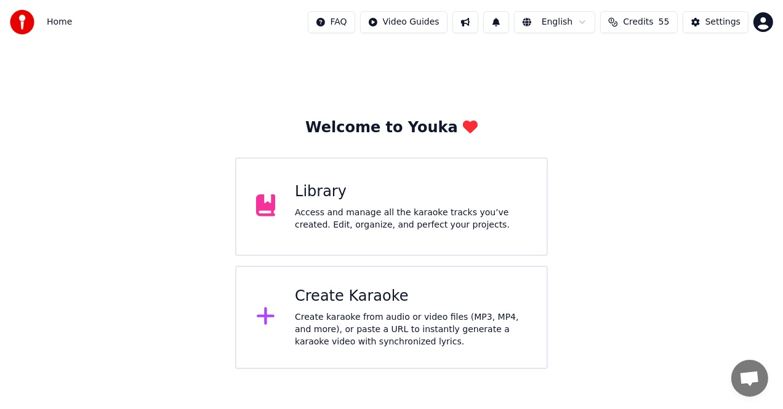
click at [393, 238] on div "Library Access and manage all the karaoke tracks you’ve created. Edit, organize…" at bounding box center [391, 207] width 313 height 98
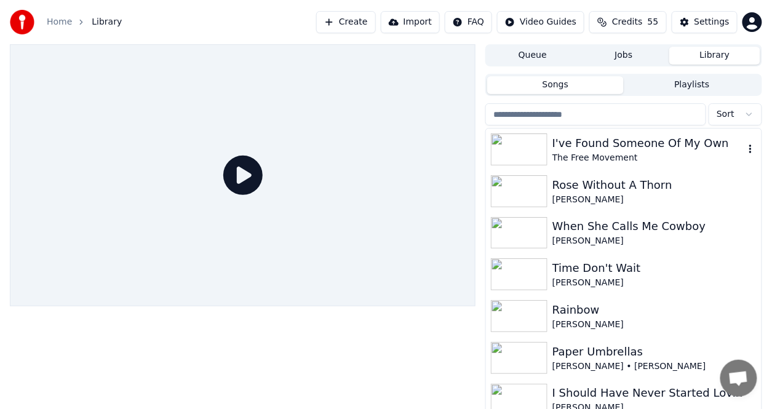
click at [609, 157] on div "The Free Movement" at bounding box center [649, 158] width 192 height 12
